Goal: Find specific page/section: Find specific page/section

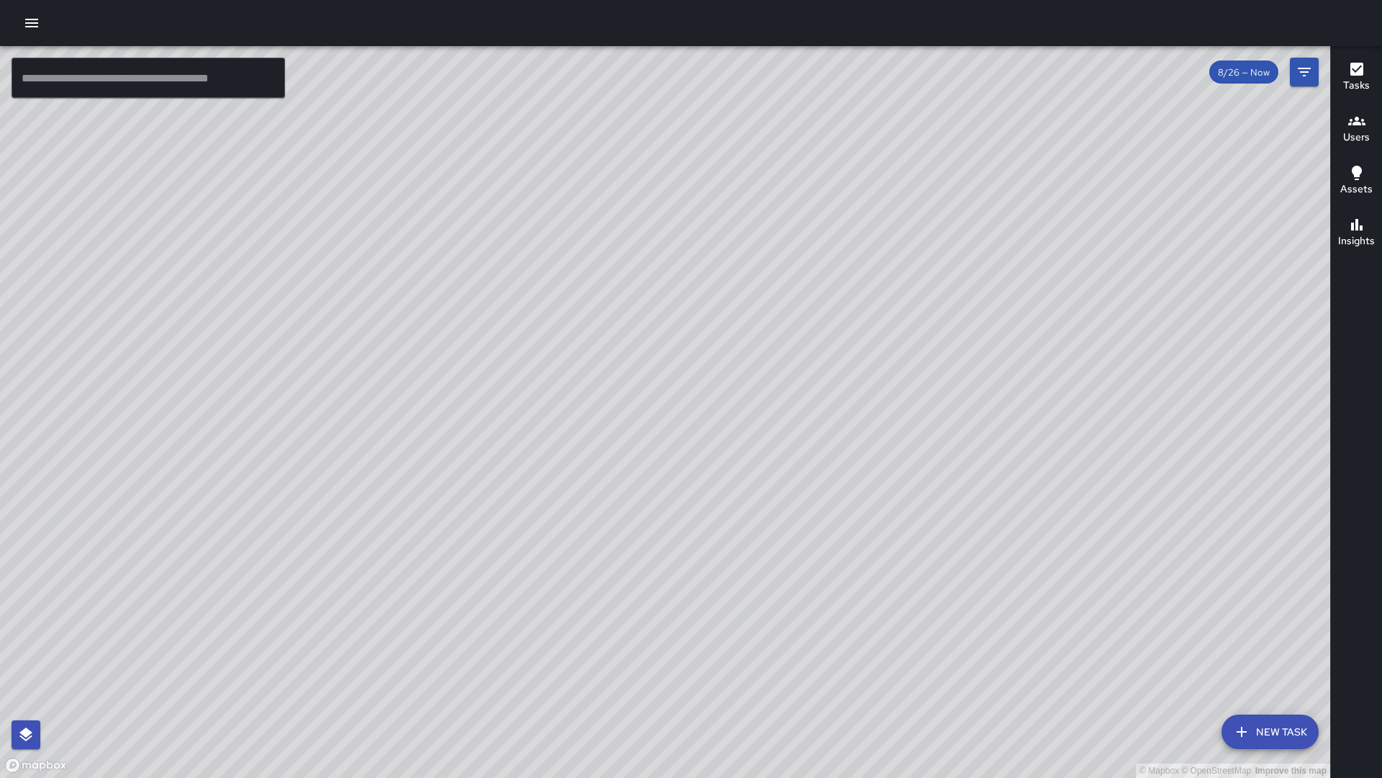
click at [372, 511] on div "© Mapbox © OpenStreetMap Improve this map" at bounding box center [665, 411] width 1330 height 731
drag, startPoint x: 373, startPoint y: 503, endPoint x: 366, endPoint y: 494, distance: 11.4
click at [366, 494] on div "© Mapbox © OpenStreetMap Improve this map" at bounding box center [665, 411] width 1330 height 731
click at [361, 480] on div "© Mapbox © OpenStreetMap Improve this map" at bounding box center [665, 411] width 1330 height 731
click at [355, 459] on div "© Mapbox © OpenStreetMap Improve this map" at bounding box center [665, 411] width 1330 height 731
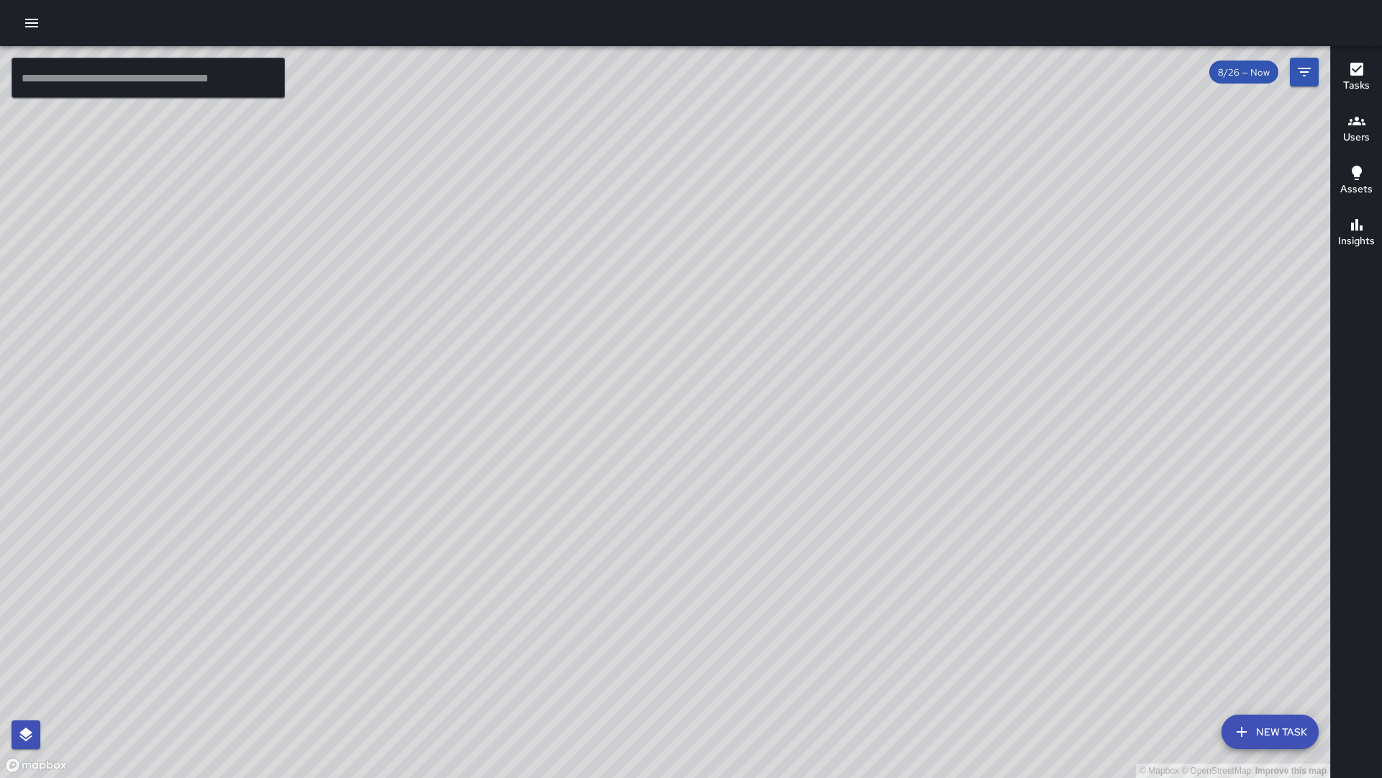
drag, startPoint x: 525, startPoint y: 495, endPoint x: 797, endPoint y: 647, distance: 311.7
click at [0, 572] on div "© Mapbox © OpenStreetMap Improve this map" at bounding box center [665, 411] width 1330 height 731
drag, startPoint x: 362, startPoint y: 650, endPoint x: 349, endPoint y: 637, distance: 18.3
click at [352, 640] on div "© Mapbox © OpenStreetMap Improve this map" at bounding box center [665, 411] width 1330 height 731
click at [1297, 71] on icon "Filters" at bounding box center [1304, 71] width 17 height 17
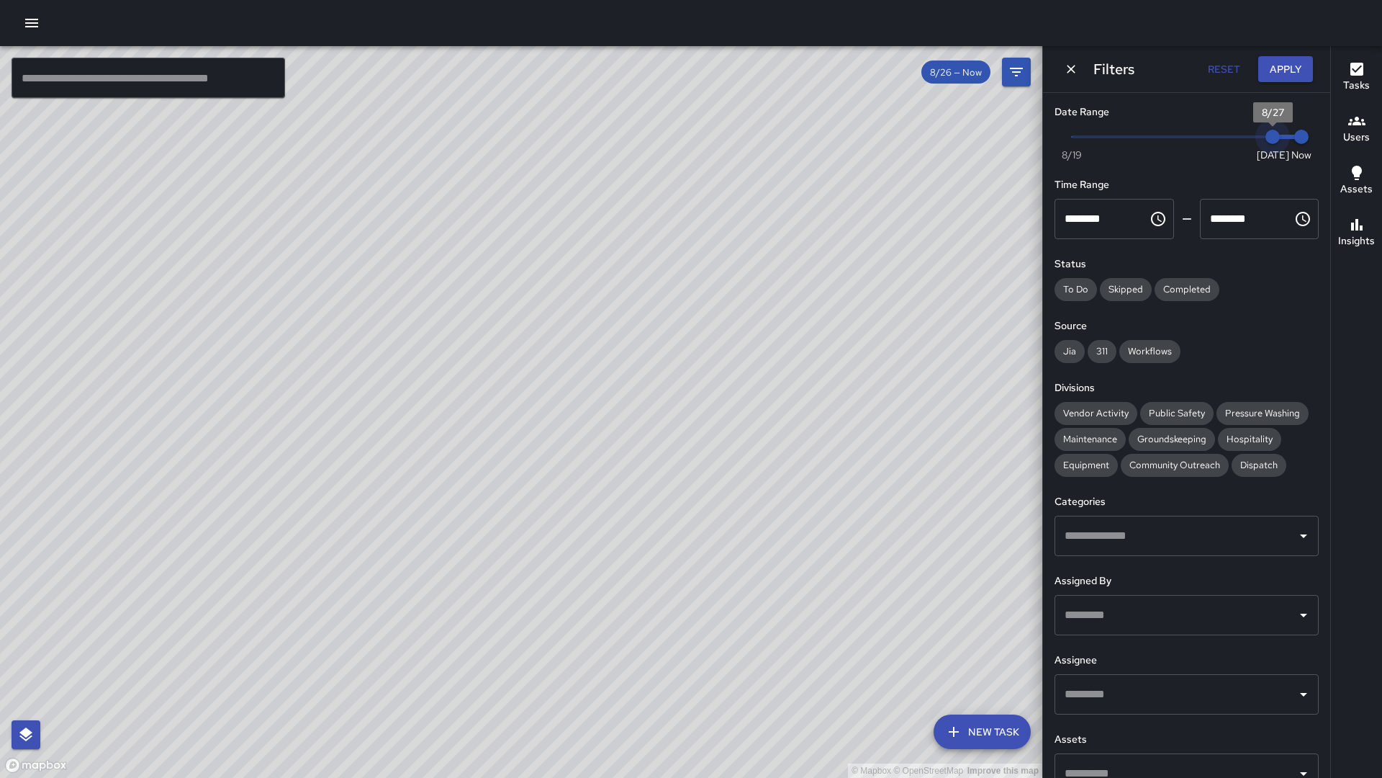
type input "*"
drag, startPoint x: 1279, startPoint y: 137, endPoint x: 1248, endPoint y: 137, distance: 31.0
click at [1248, 137] on span "8/26" at bounding box center [1244, 137] width 14 height 14
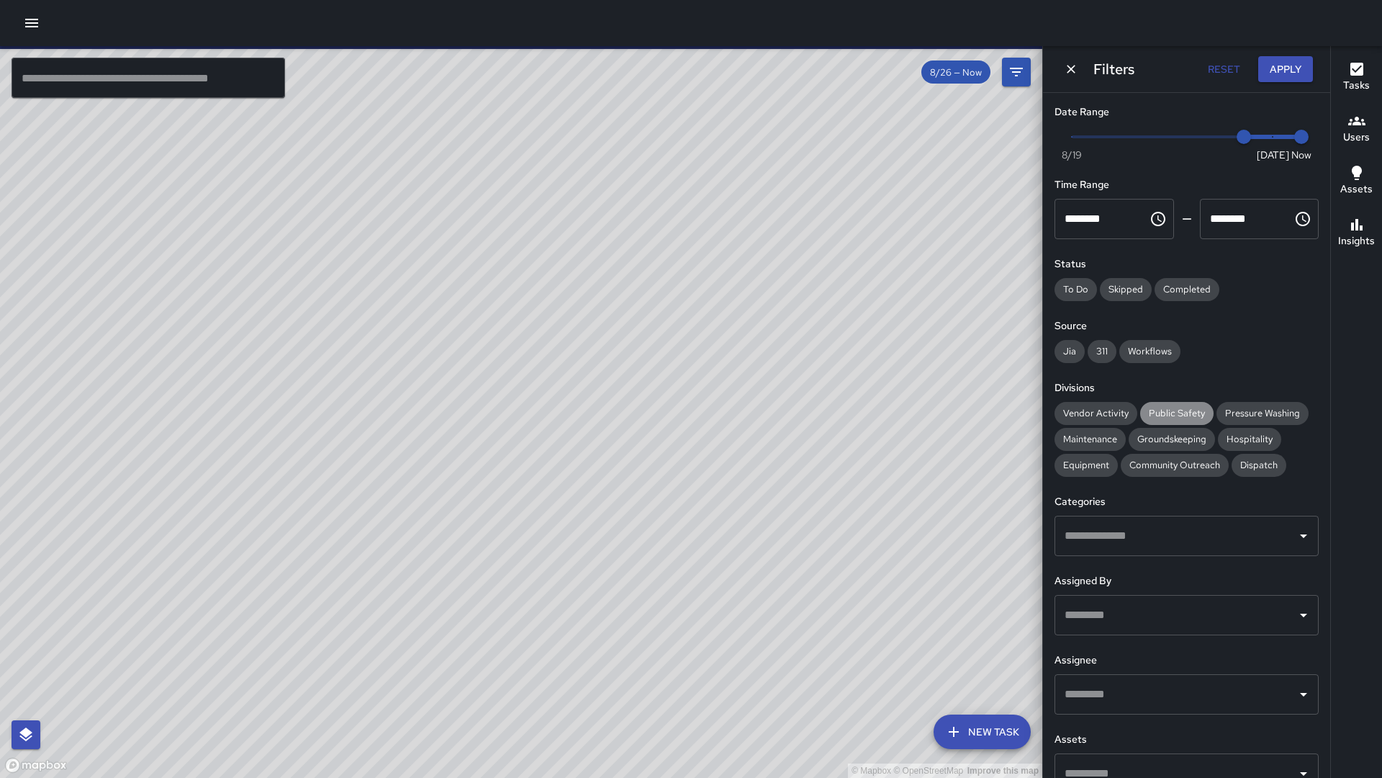
click at [1180, 410] on span "Public Safety" at bounding box center [1176, 413] width 73 height 12
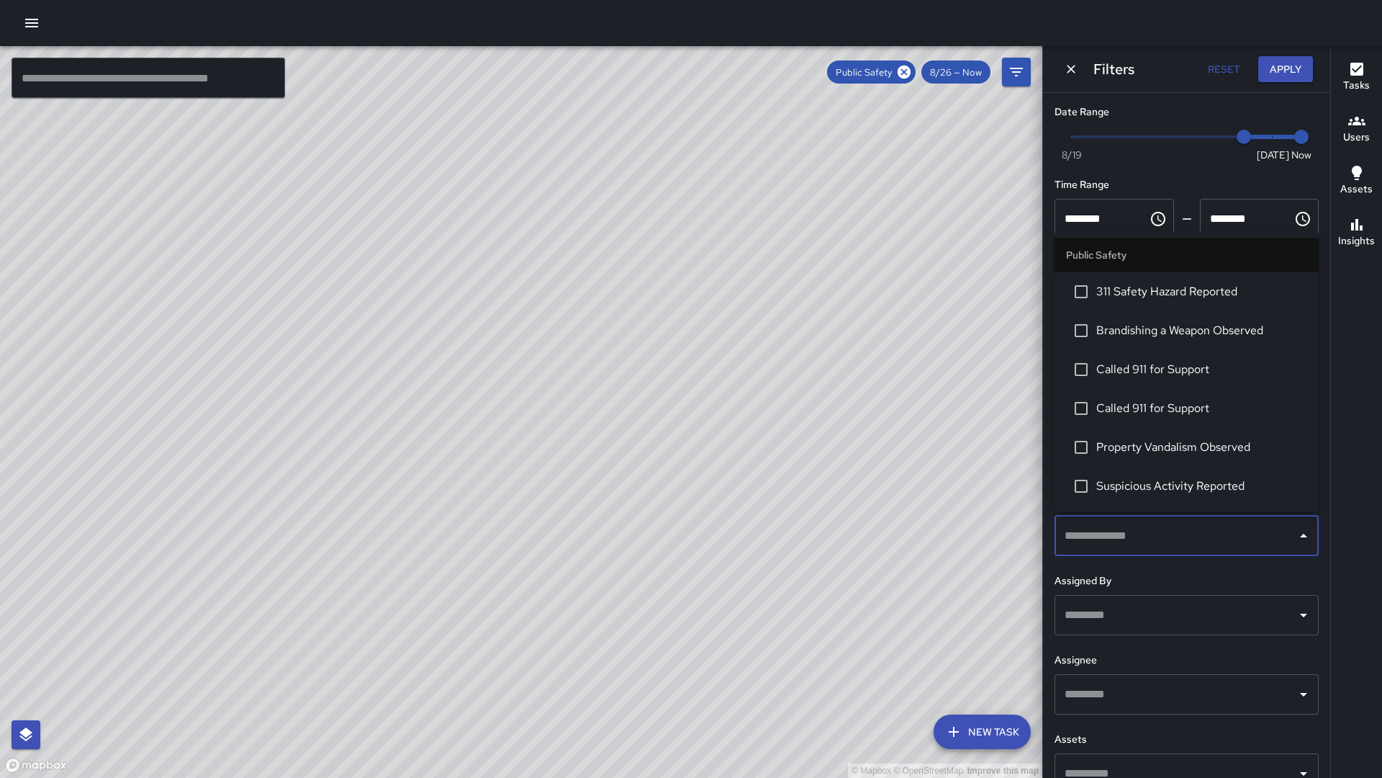
click at [1162, 526] on input "text" at bounding box center [1176, 535] width 230 height 27
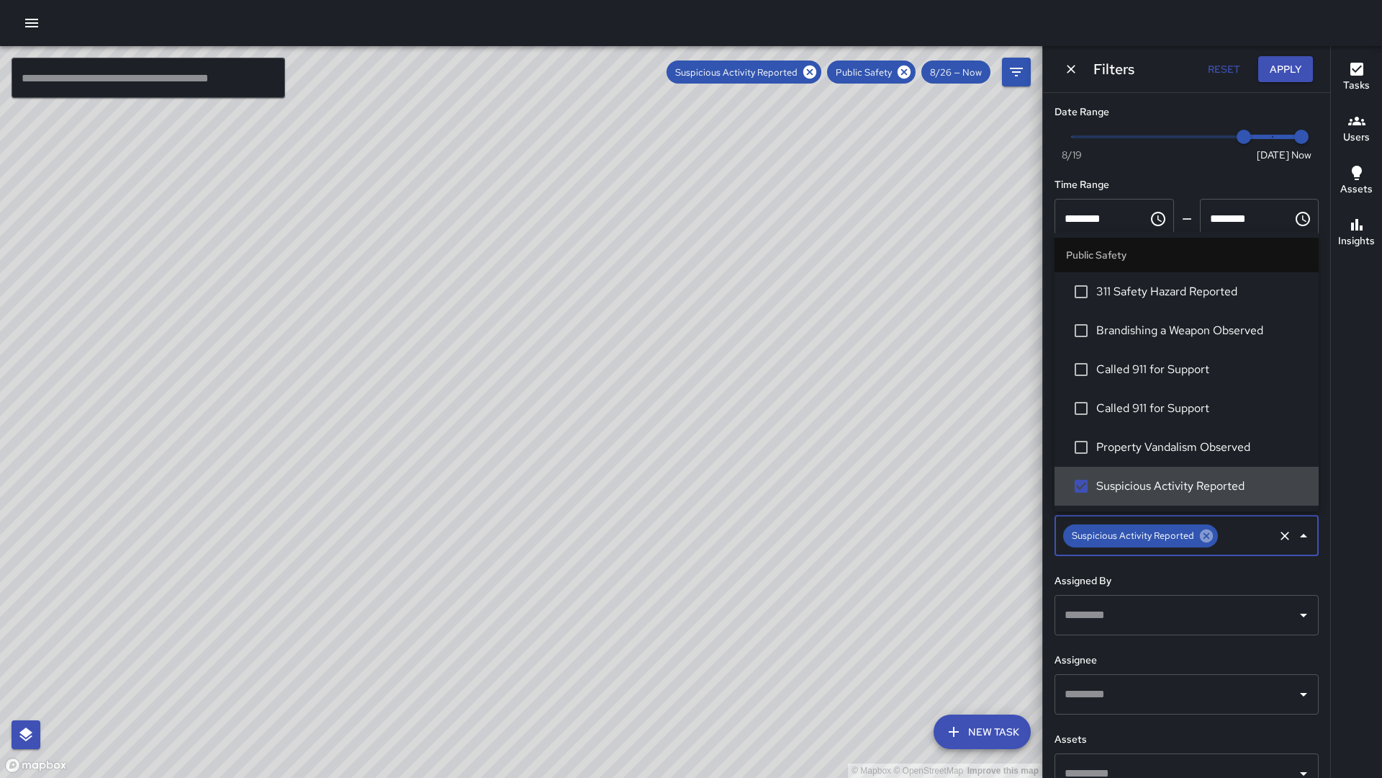
click at [1204, 534] on icon at bounding box center [1206, 535] width 13 height 13
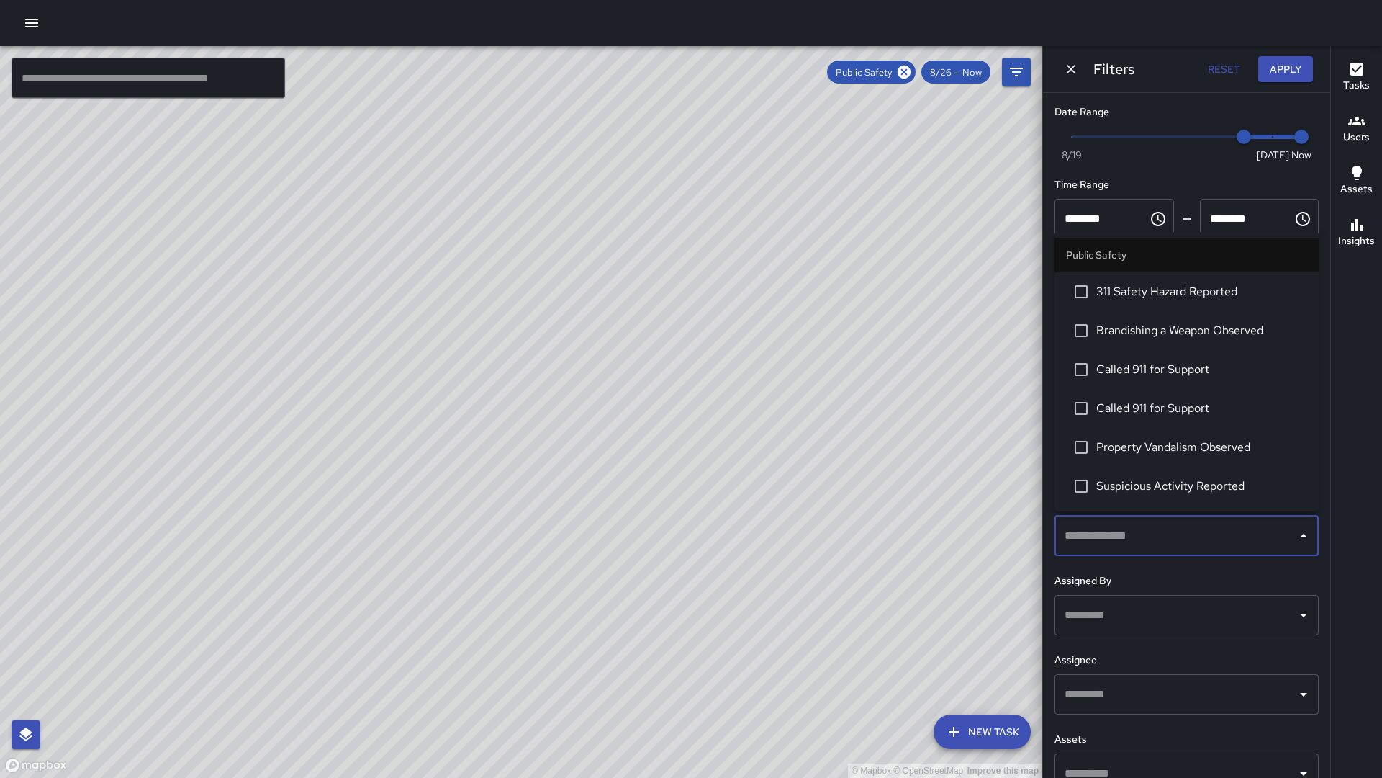
click at [1312, 533] on icon "Close" at bounding box center [1303, 535] width 17 height 17
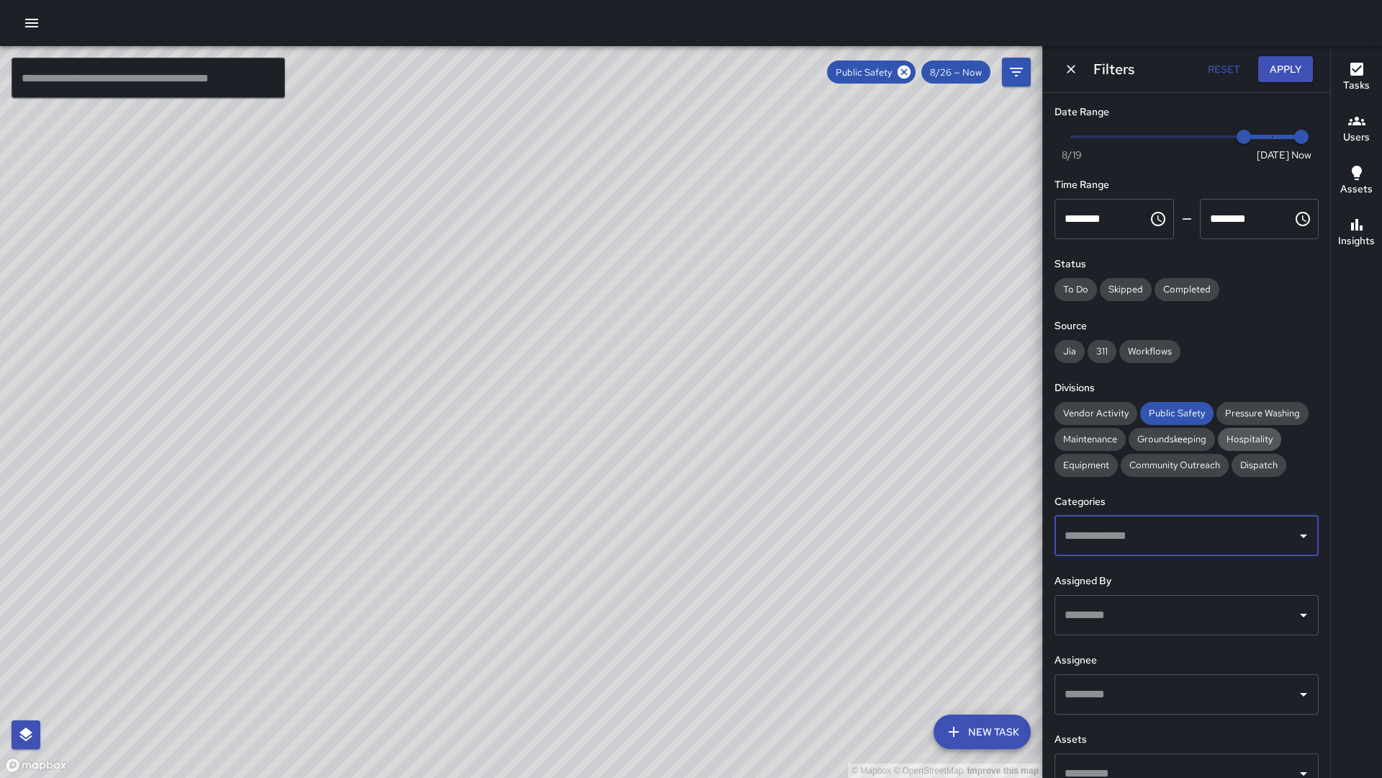
click at [1250, 433] on span "Hospitality" at bounding box center [1249, 439] width 63 height 12
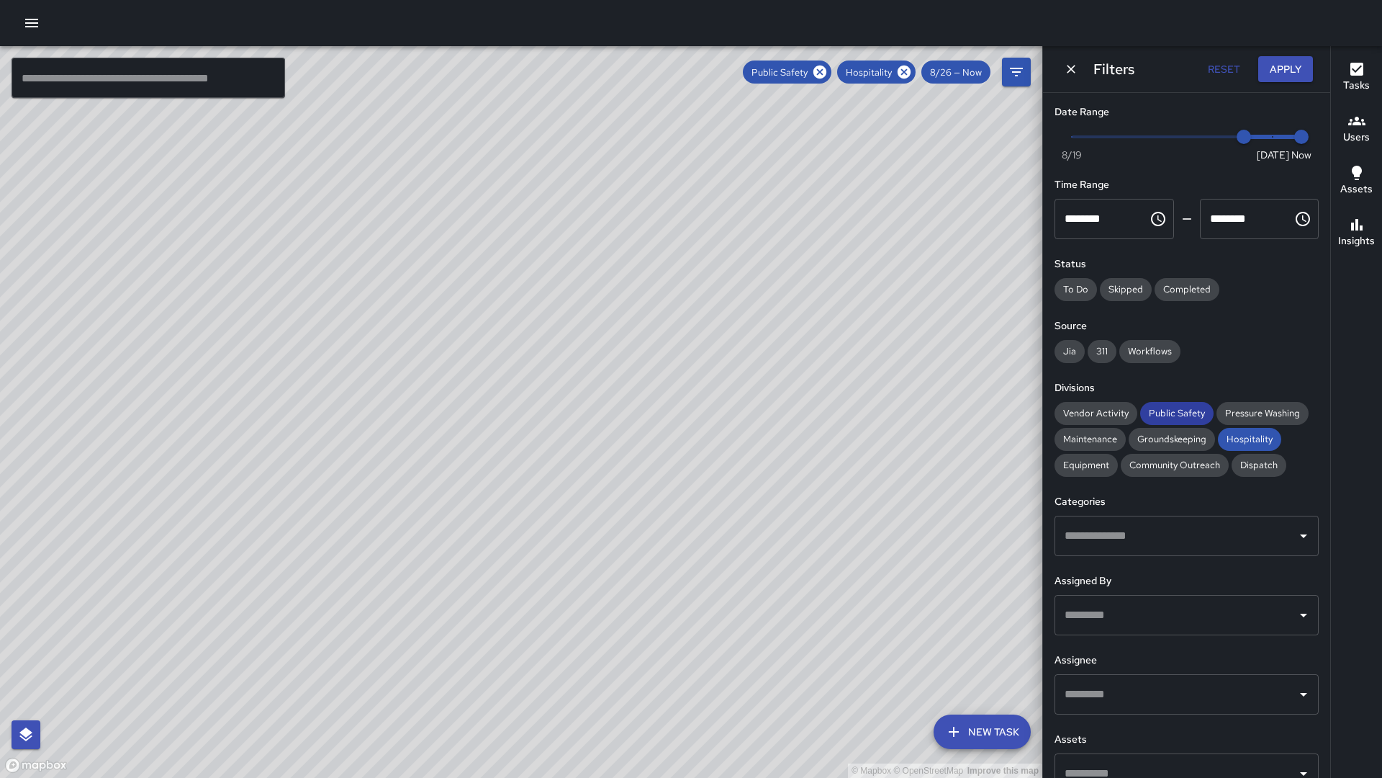
click at [1179, 414] on span "Public Safety" at bounding box center [1176, 413] width 73 height 12
click at [1173, 464] on span "Community Outreach" at bounding box center [1175, 465] width 108 height 12
click at [1099, 528] on input "text" at bounding box center [1176, 535] width 230 height 27
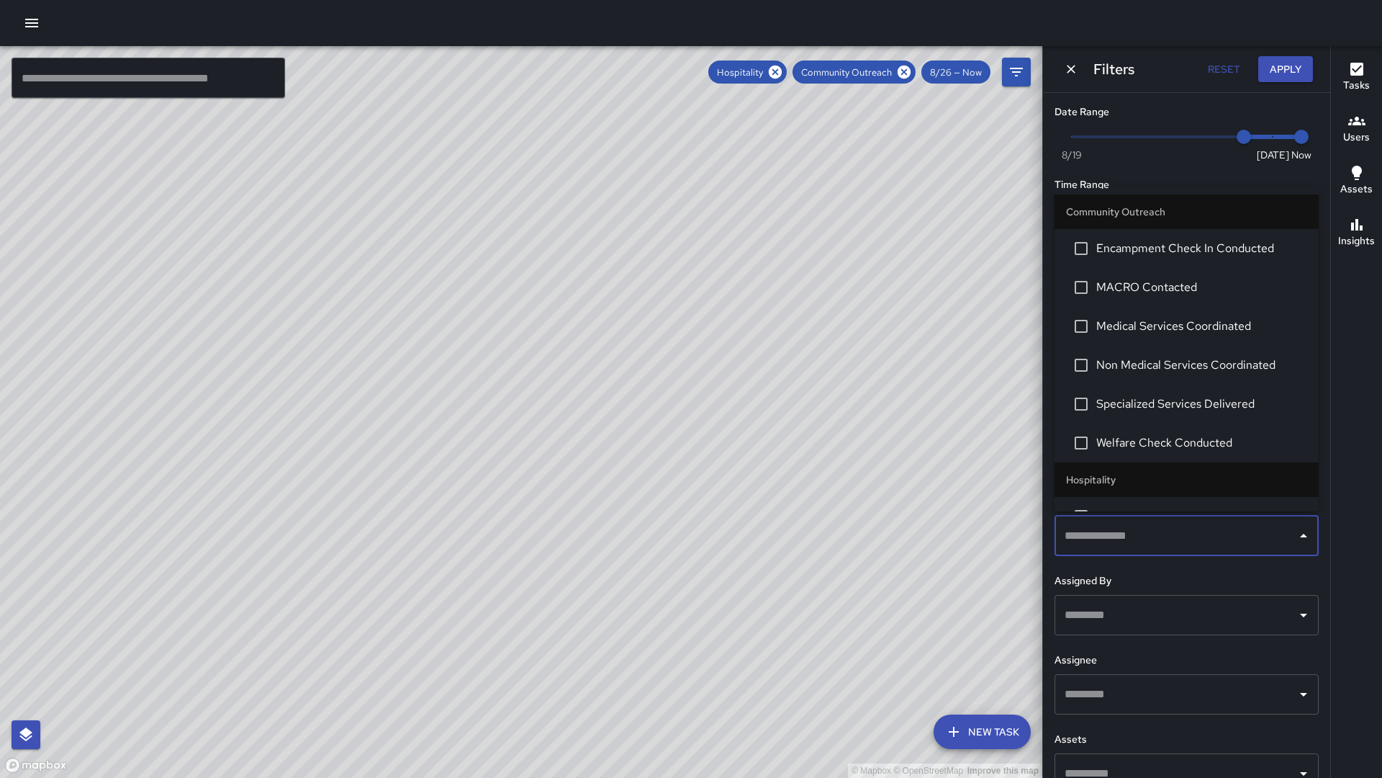
click at [1099, 291] on span "MACRO Contacted" at bounding box center [1201, 287] width 211 height 17
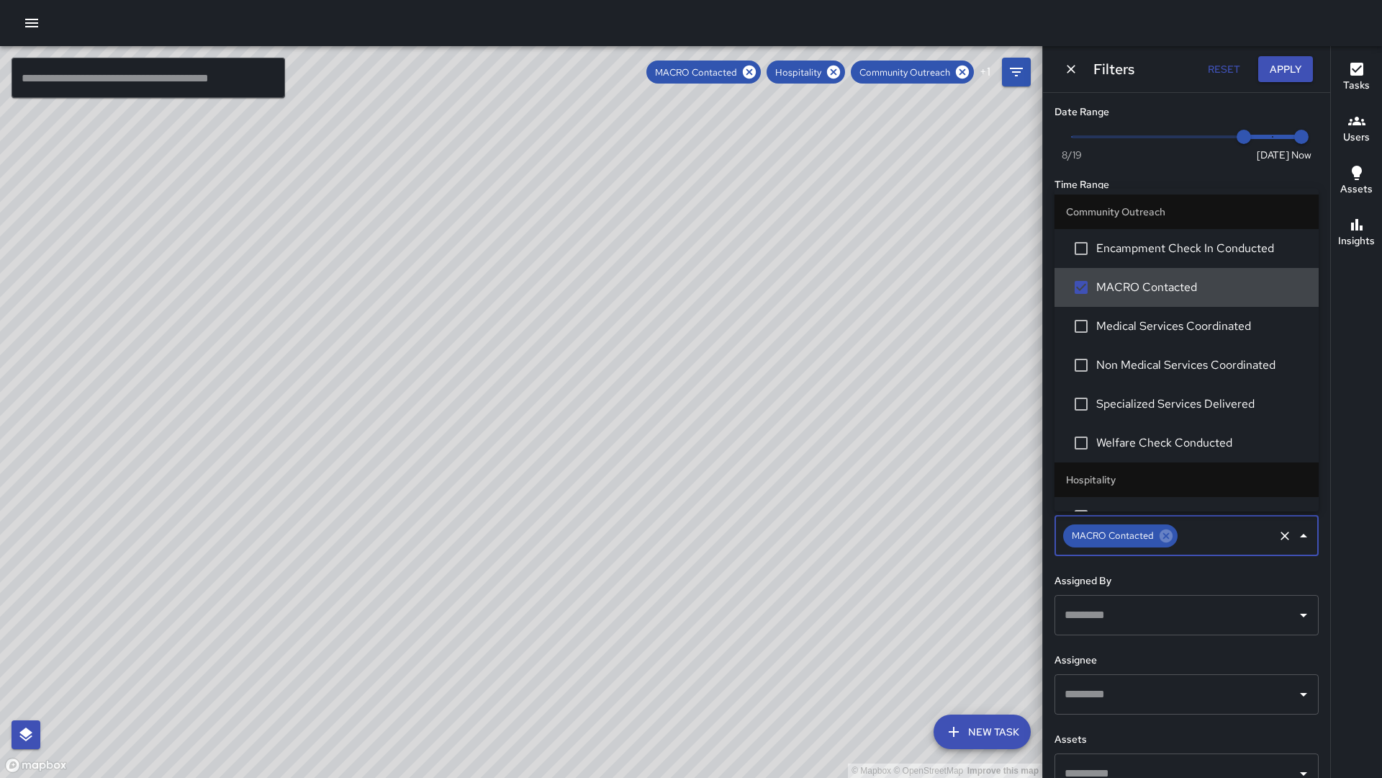
click at [1099, 291] on span "MACRO Contacted" at bounding box center [1201, 287] width 211 height 17
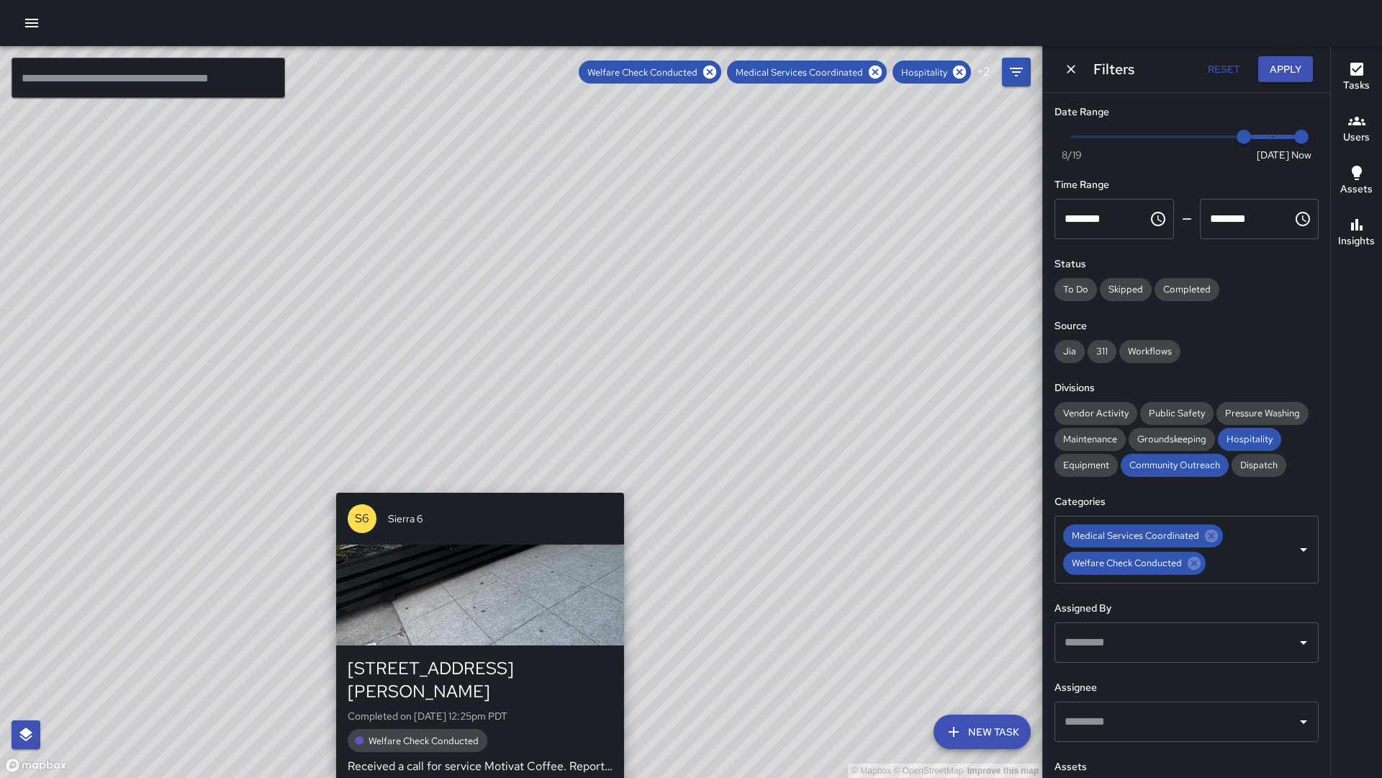
click at [472, 486] on div "© Mapbox © OpenStreetMap Improve this map S6 Sierra 6 1525 Webster Street Compl…" at bounding box center [521, 411] width 1042 height 731
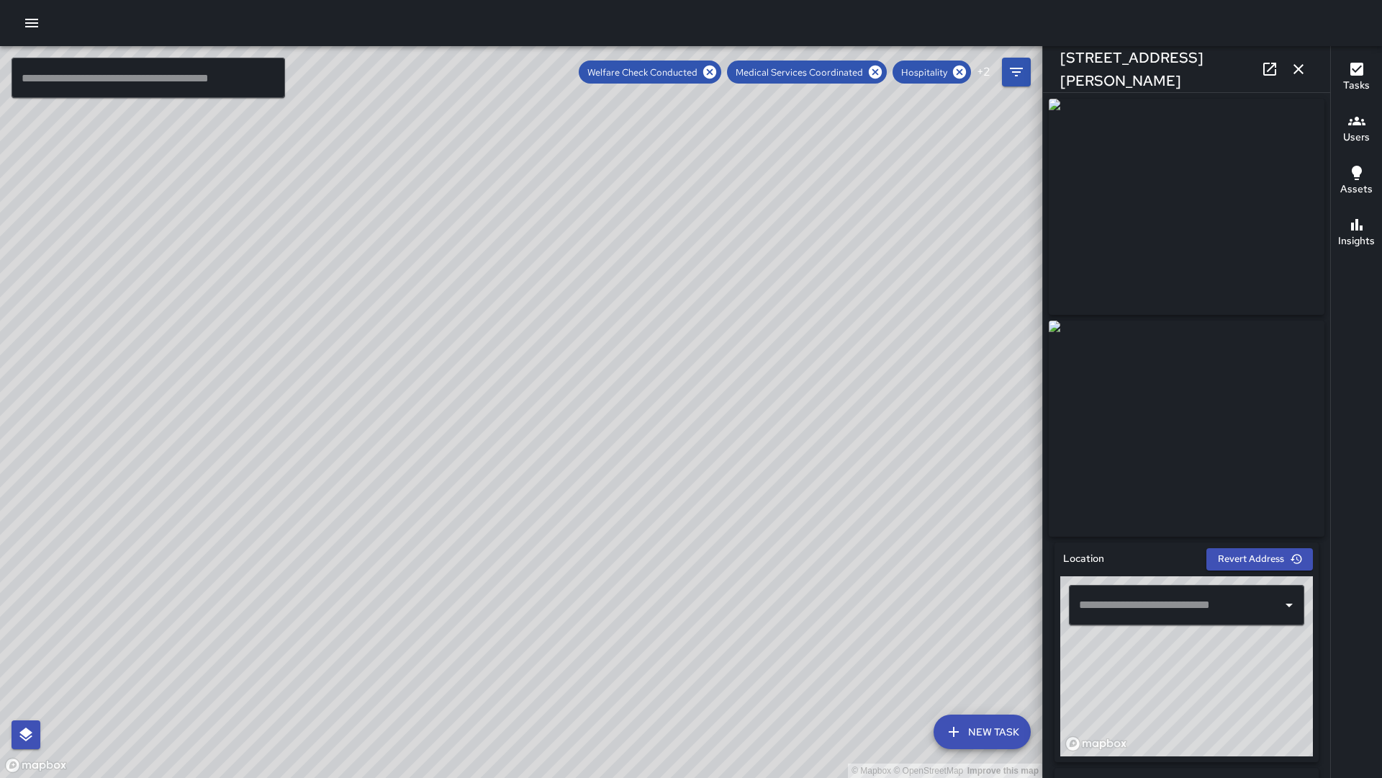
type input "**********"
click at [429, 510] on div "© Mapbox © OpenStreetMap Improve this map S1 Sierra 10 359 15th Street Complete…" at bounding box center [521, 411] width 1042 height 731
click at [624, 315] on div "© Mapbox © OpenStreetMap Improve this map" at bounding box center [521, 411] width 1042 height 731
click at [622, 317] on div "© Mapbox © OpenStreetMap Improve this map S6 Sierra 6 1525 Webster Street Compl…" at bounding box center [521, 411] width 1042 height 731
click at [641, 186] on div "© Mapbox © OpenStreetMap Improve this map S1 Sierra 11 330 17th Street Complete…" at bounding box center [521, 411] width 1042 height 731
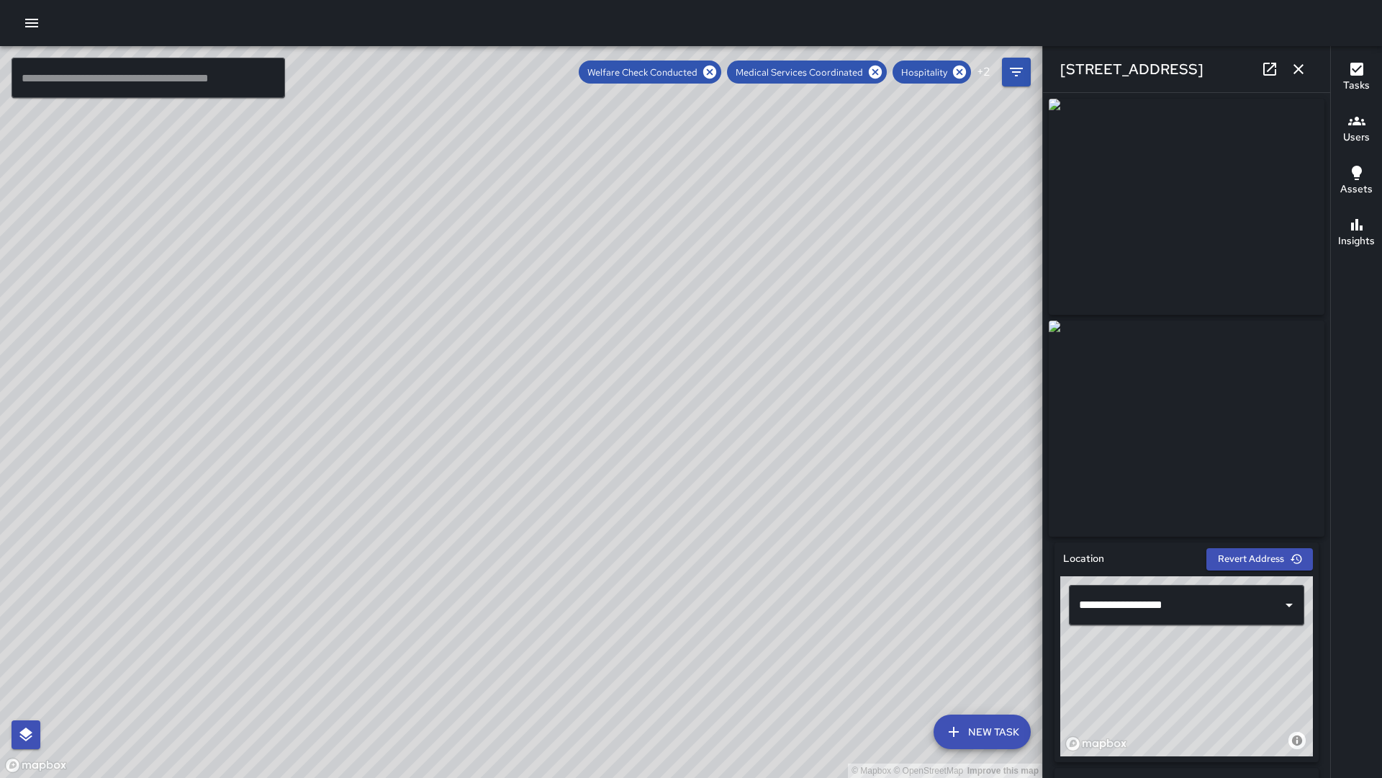
click at [402, 641] on div "© Mapbox © OpenStreetMap Improve this map S6 Sierra 6 1525 Webster Street Compl…" at bounding box center [521, 411] width 1042 height 731
click at [1261, 62] on icon at bounding box center [1269, 68] width 17 height 17
click at [1303, 71] on icon "button" at bounding box center [1298, 68] width 17 height 17
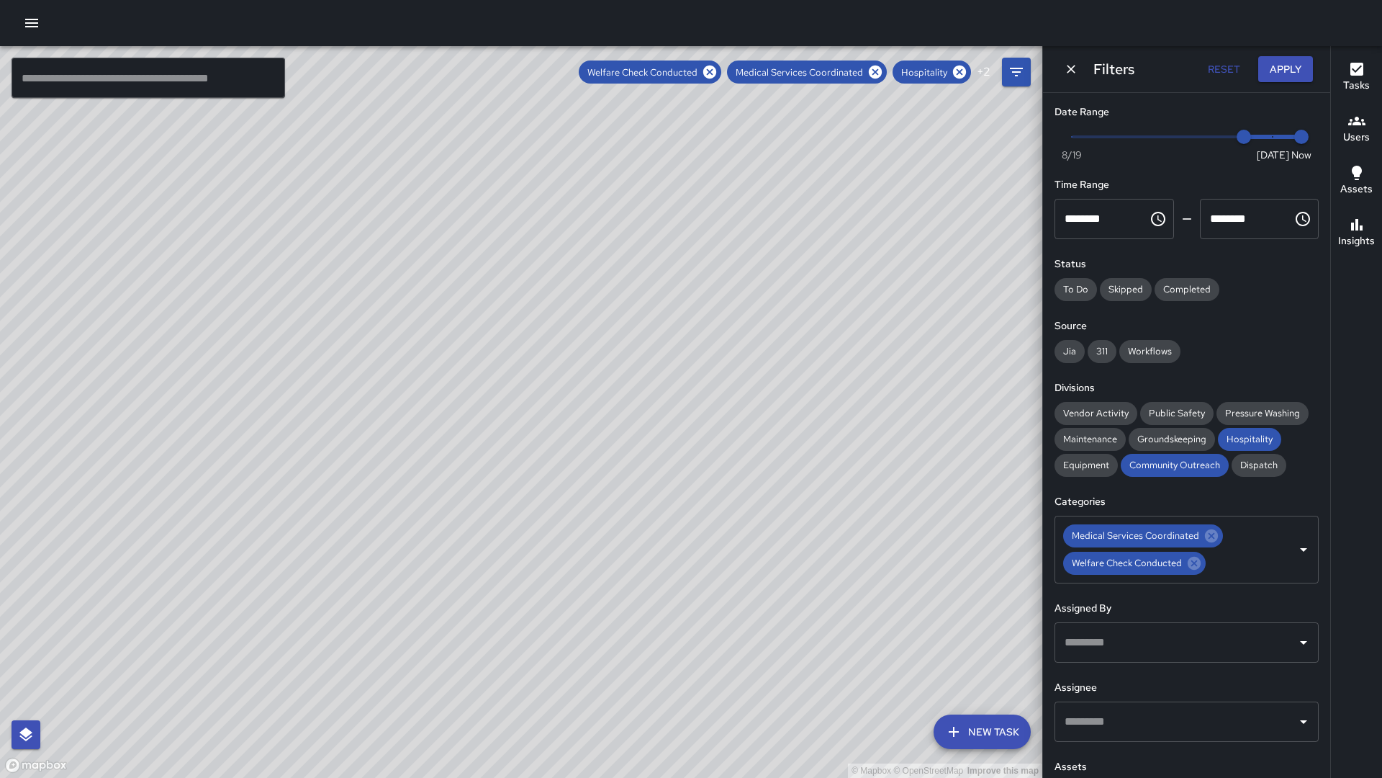
drag, startPoint x: 201, startPoint y: 605, endPoint x: 330, endPoint y: 482, distance: 178.7
click at [330, 482] on div "© Mapbox © OpenStreetMap Improve this map" at bounding box center [521, 411] width 1042 height 731
click at [1239, 438] on span "Hospitality" at bounding box center [1249, 439] width 63 height 12
click at [1157, 416] on div "Public Safety" at bounding box center [1176, 413] width 73 height 23
drag, startPoint x: 667, startPoint y: 559, endPoint x: 687, endPoint y: 613, distance: 57.4
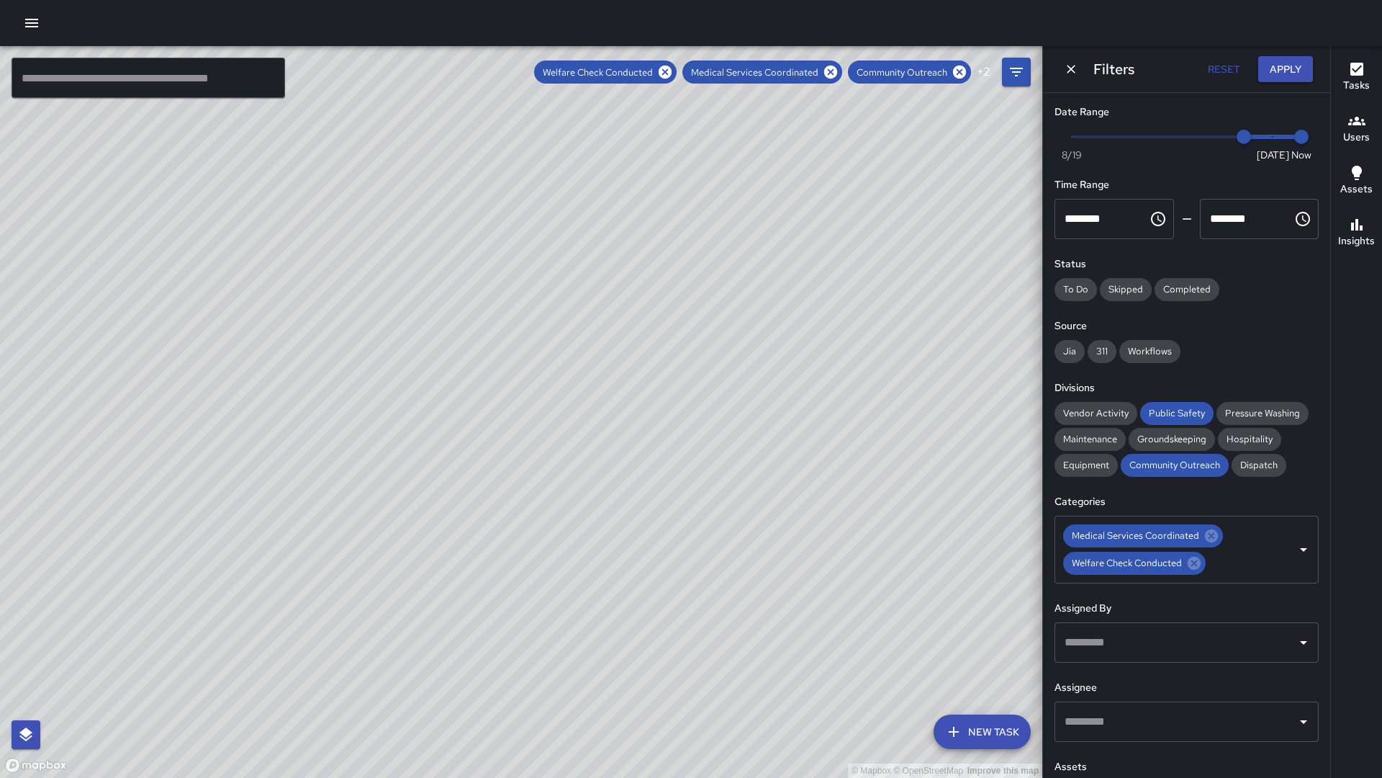
click at [687, 613] on div "© Mapbox © OpenStreetMap Improve this map" at bounding box center [521, 411] width 1042 height 731
click at [1205, 533] on icon at bounding box center [1211, 535] width 13 height 13
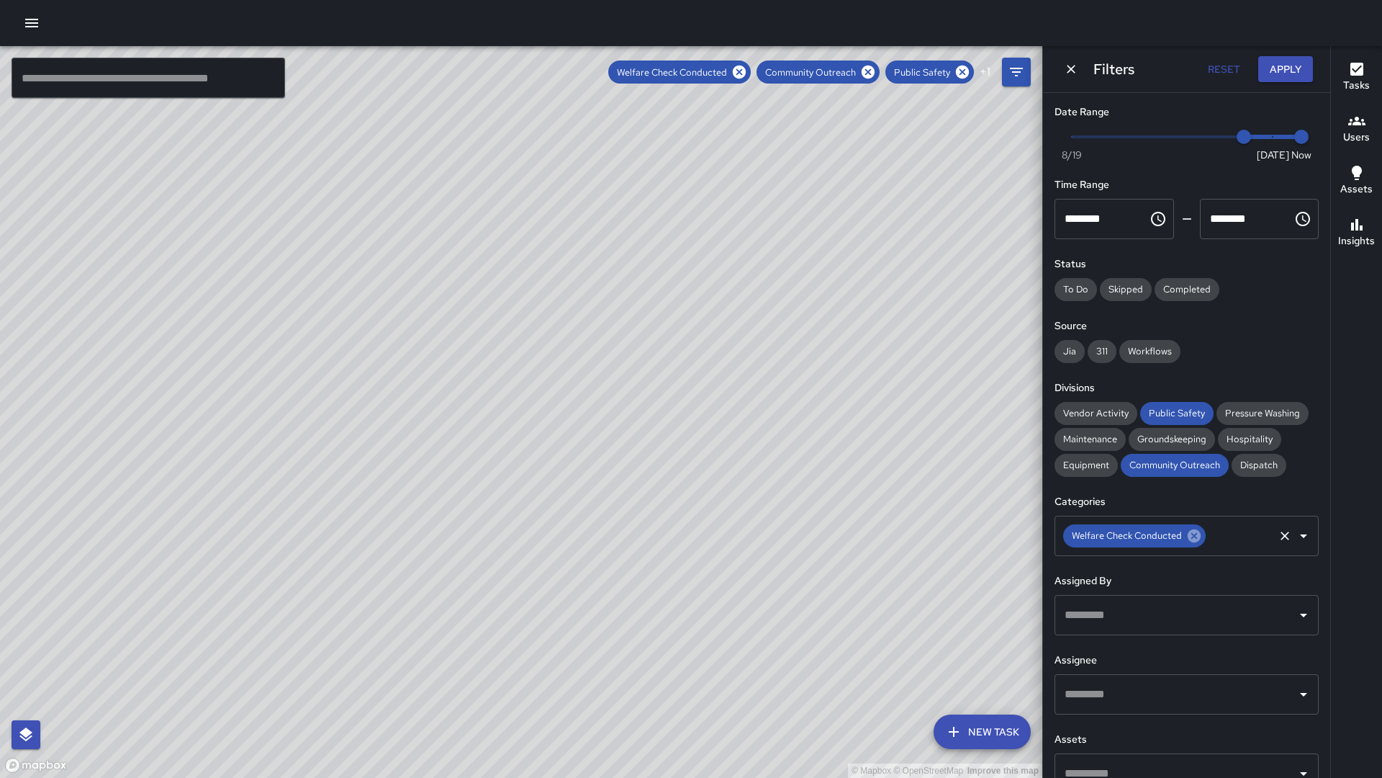
click at [1195, 533] on icon at bounding box center [1194, 536] width 16 height 16
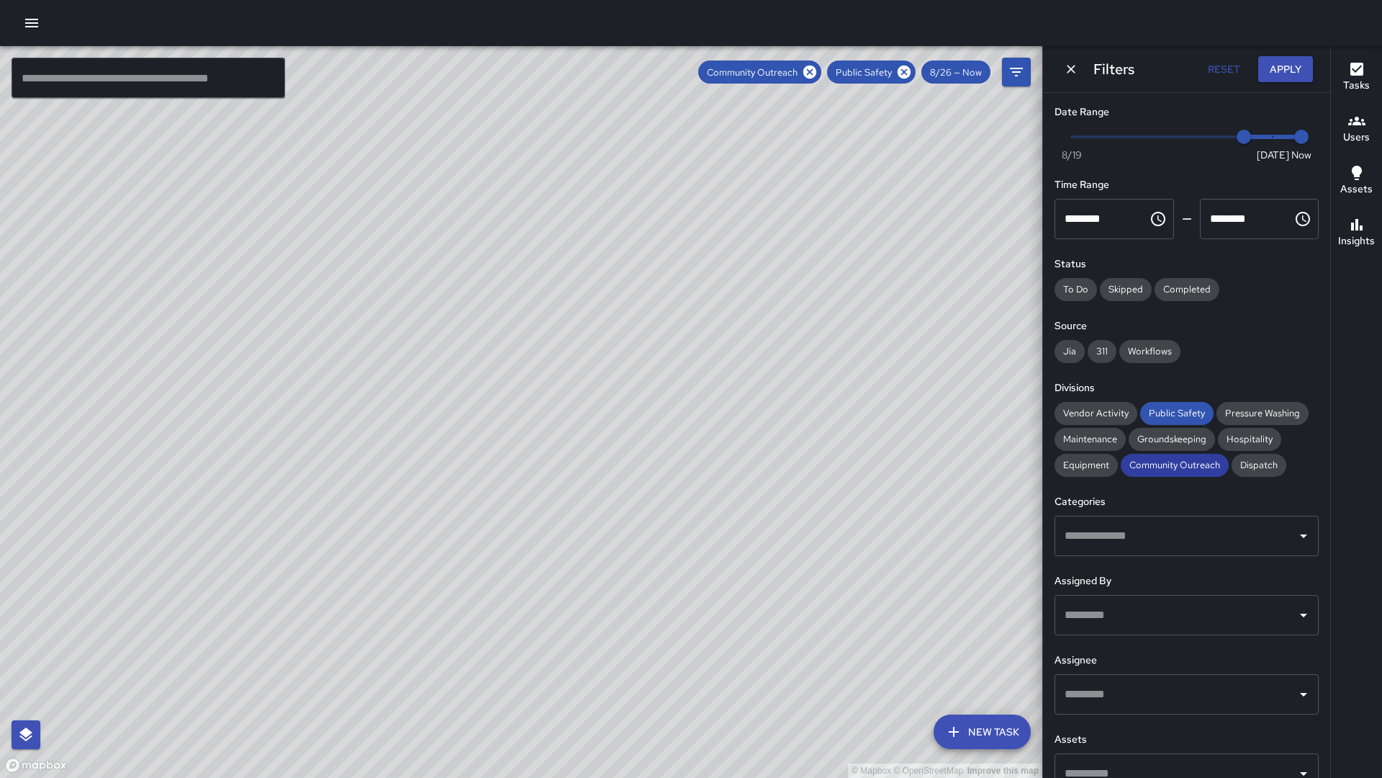
click at [1187, 464] on span "Community Outreach" at bounding box center [1175, 465] width 108 height 12
drag, startPoint x: 604, startPoint y: 416, endPoint x: 482, endPoint y: 571, distance: 196.9
click at [482, 571] on div "© Mapbox © OpenStreetMap Improve this map" at bounding box center [521, 411] width 1042 height 731
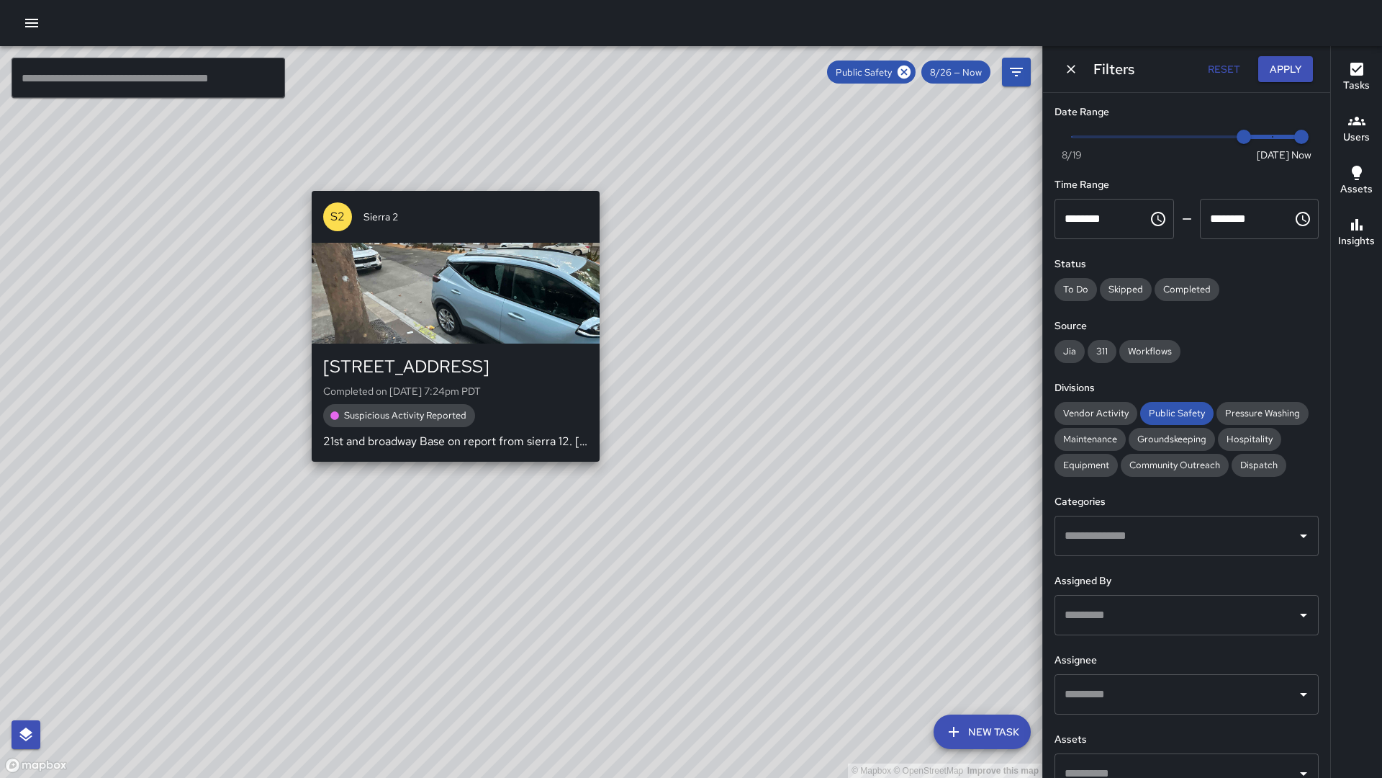
click at [449, 182] on div "© Mapbox © OpenStreetMap Improve this map S2 Sierra 2 2120 Broadway Completed o…" at bounding box center [521, 411] width 1042 height 731
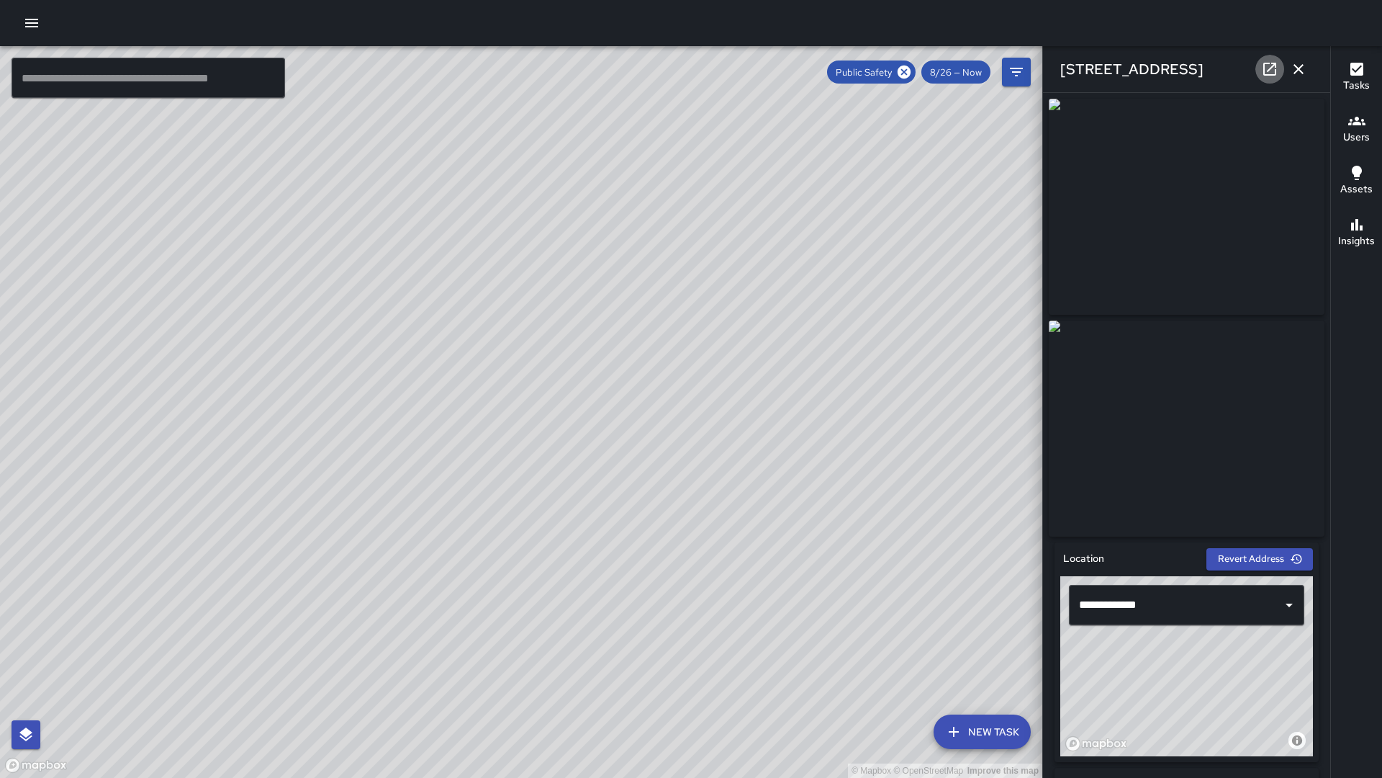
click at [1259, 71] on link at bounding box center [1270, 69] width 29 height 29
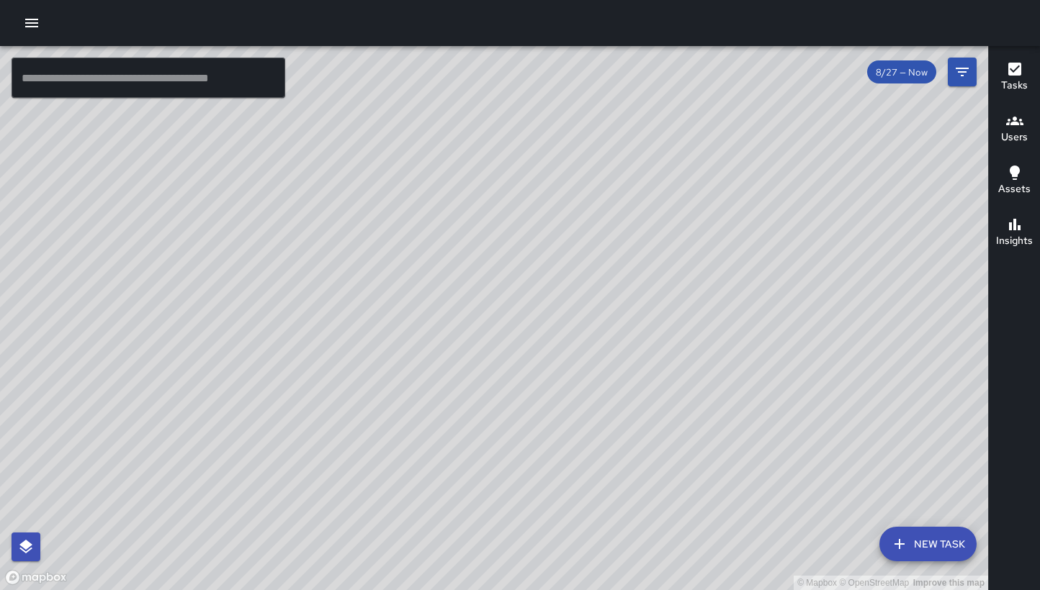
click at [908, 76] on span "8/27 — Now" at bounding box center [901, 72] width 69 height 12
click at [971, 78] on button "Filters" at bounding box center [961, 72] width 29 height 29
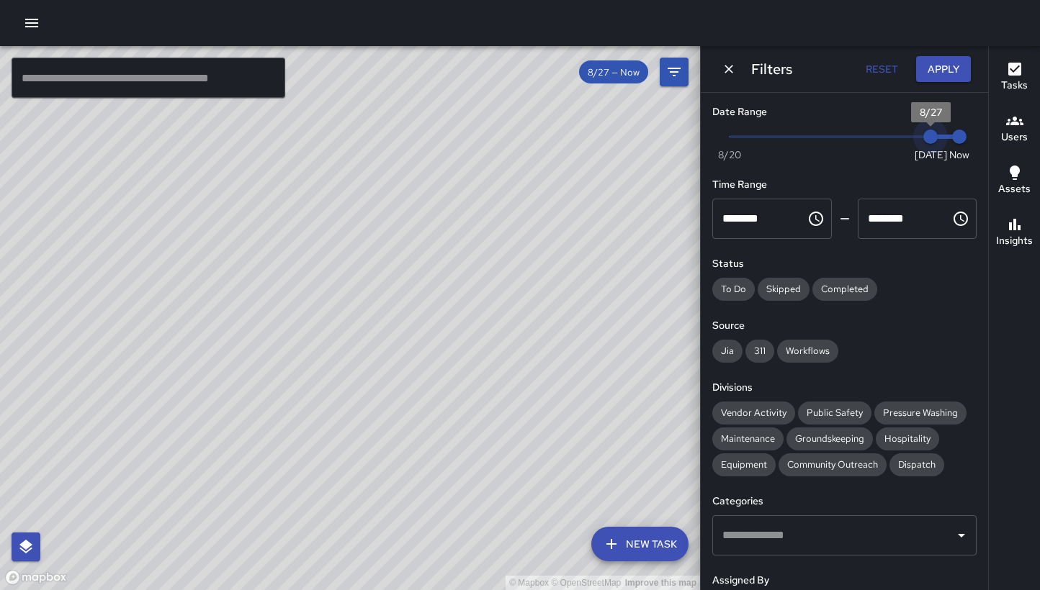
drag, startPoint x: 939, startPoint y: 135, endPoint x: 953, endPoint y: 138, distance: 14.0
click at [953, 138] on span "Now [DATE] [DATE] 7:15 am" at bounding box center [844, 137] width 230 height 22
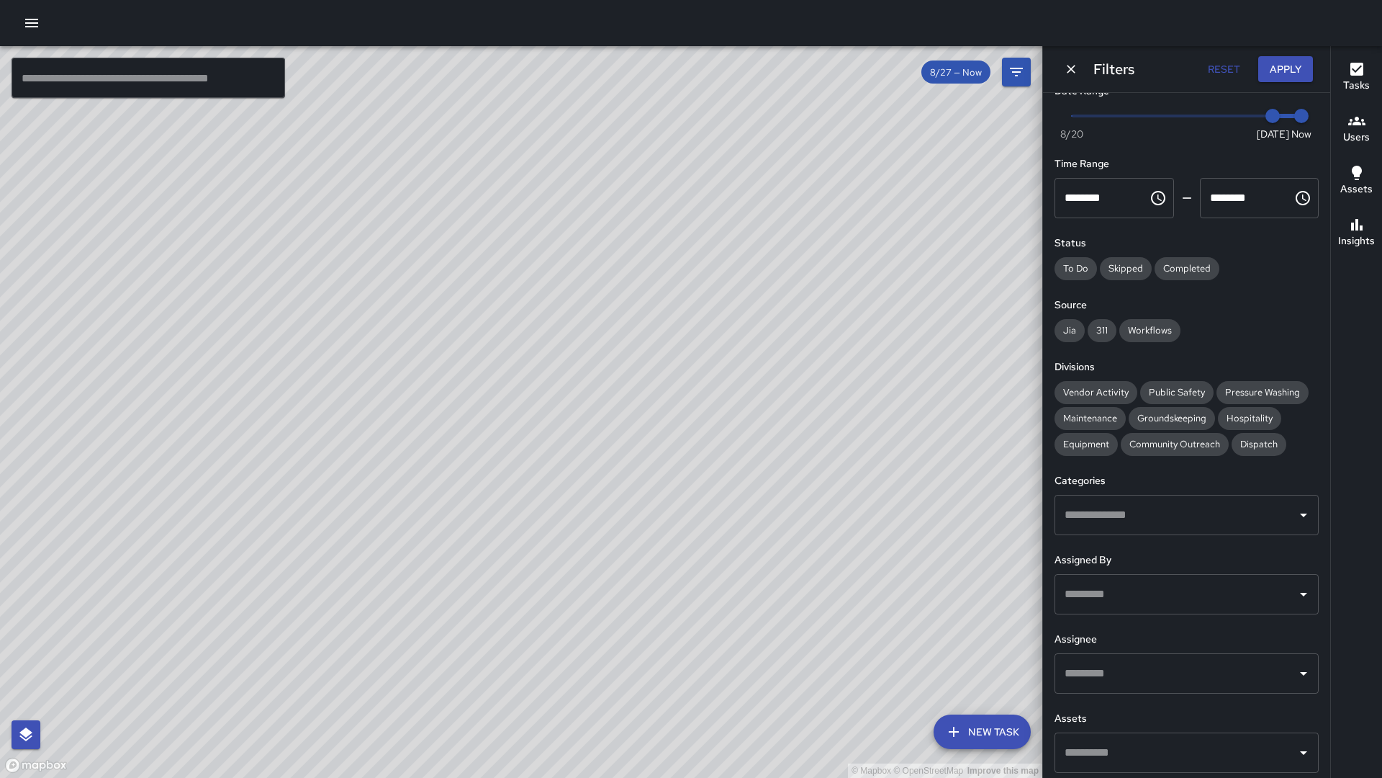
click at [1039, 73] on button "Reset" at bounding box center [1224, 69] width 46 height 27
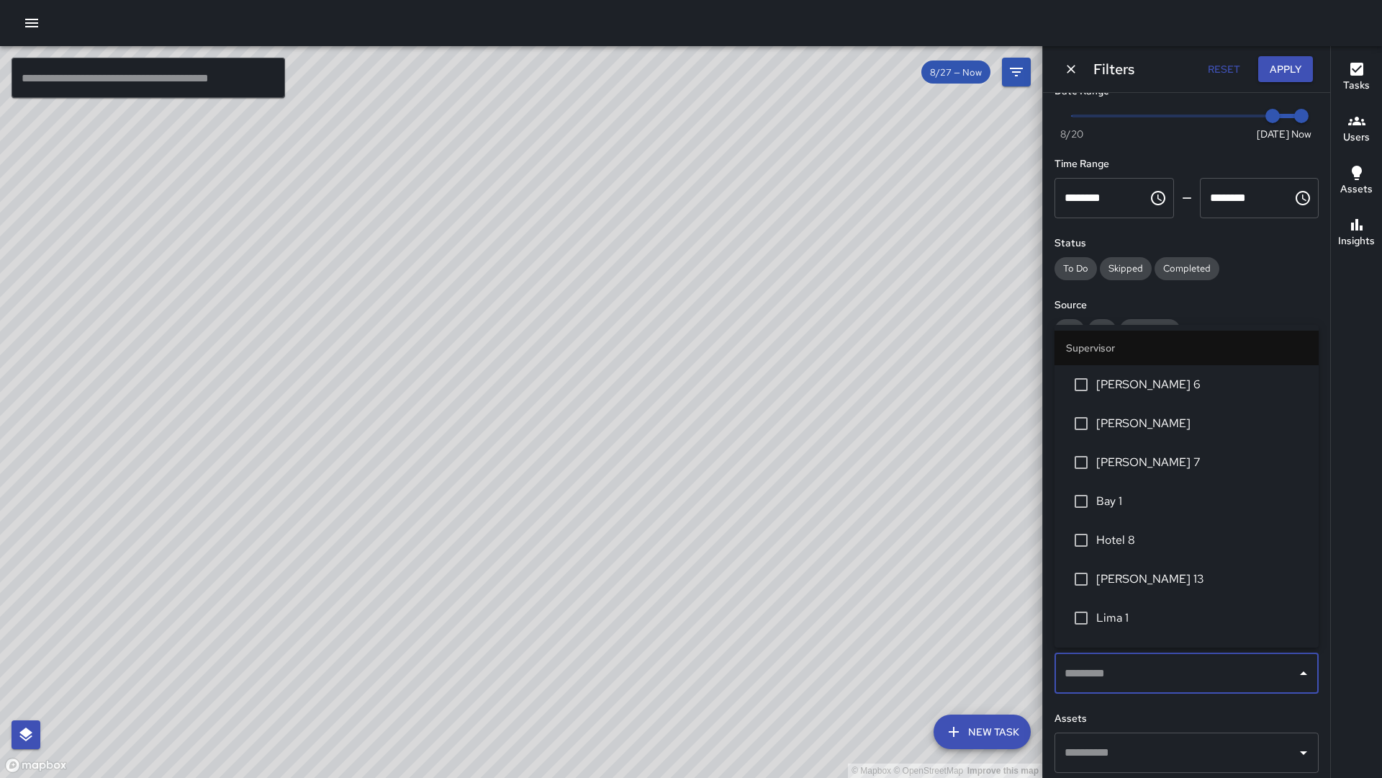
click at [1039, 590] on input "text" at bounding box center [1176, 672] width 230 height 27
type input "********"
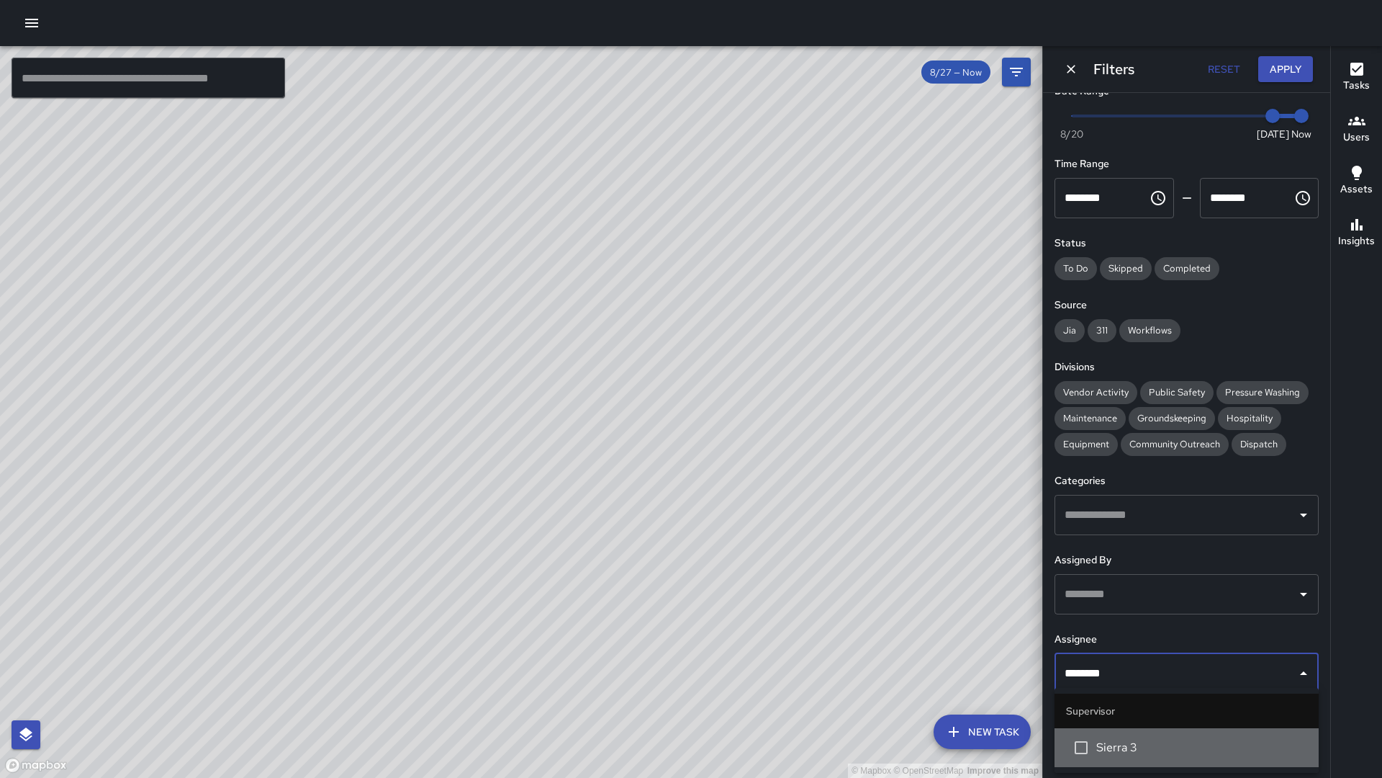
click at [1039, 590] on span "Sierra 3" at bounding box center [1201, 747] width 211 height 17
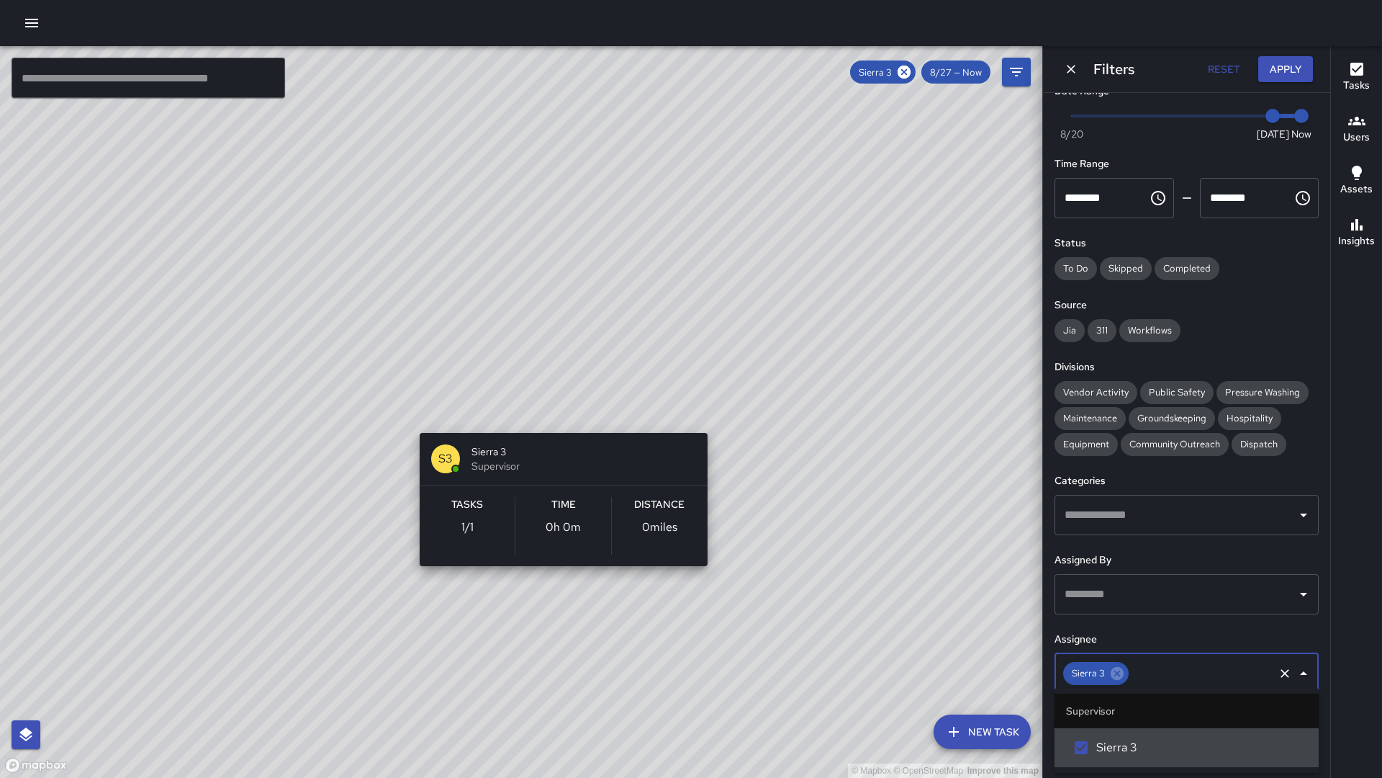
click at [562, 420] on div "© Mapbox © OpenStreetMap Improve this map S3 Sierra 3 Supervisor Tasks 1 / 1 Ti…" at bounding box center [521, 411] width 1042 height 731
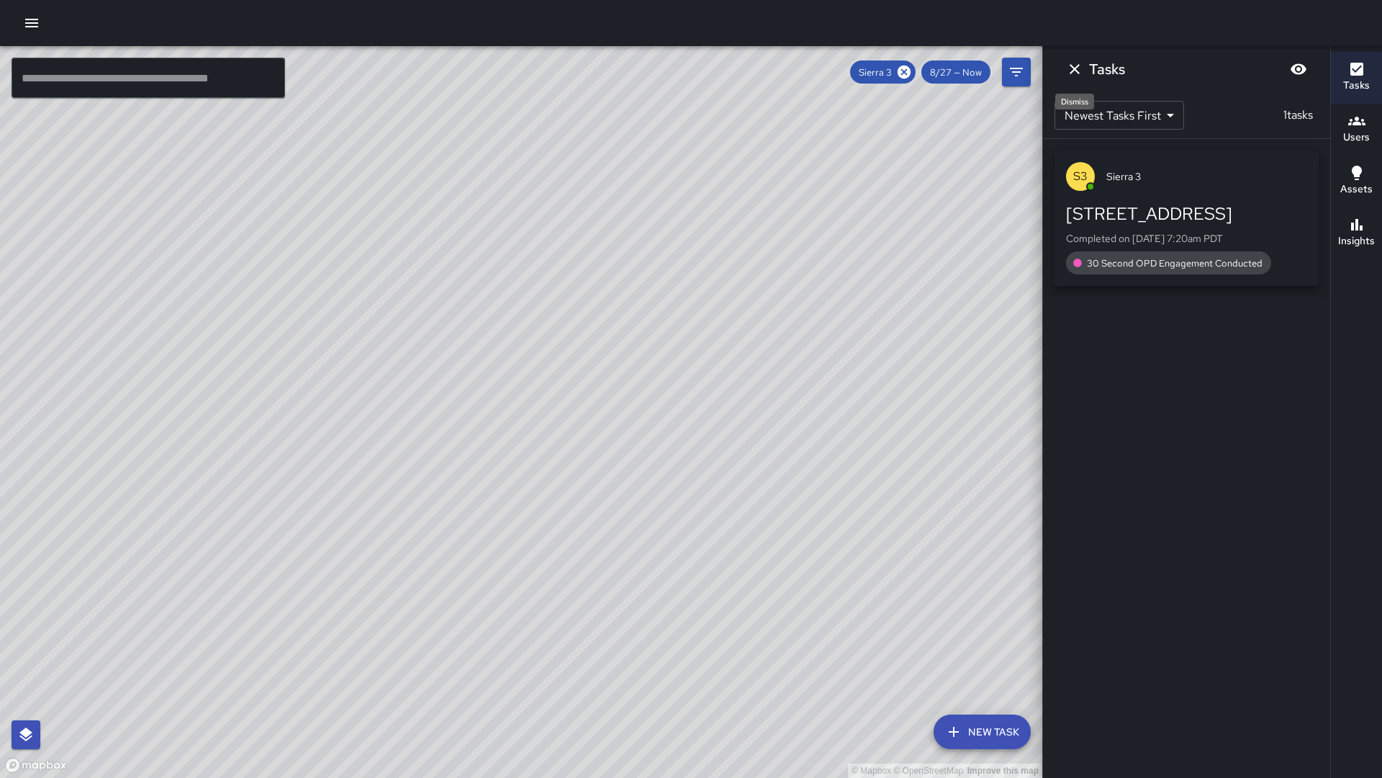
click at [1039, 67] on button "Dismiss" at bounding box center [1074, 69] width 29 height 29
